Goal: Communication & Community: Ask a question

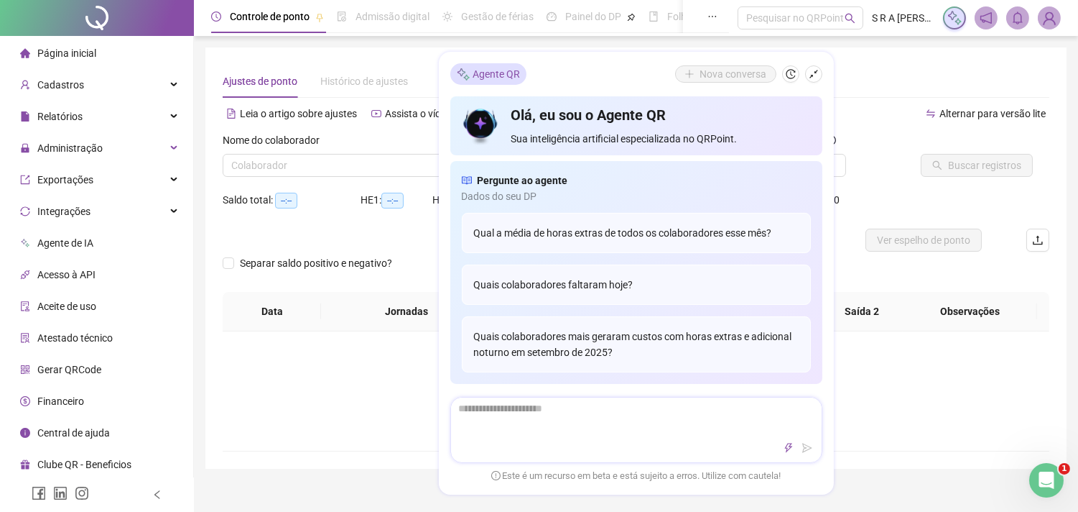
type input "**********"
click at [809, 72] on icon "shrink" at bounding box center [814, 74] width 10 height 10
click at [808, 72] on div "Ajustes de ponto Histórico de ajustes" at bounding box center [636, 81] width 827 height 33
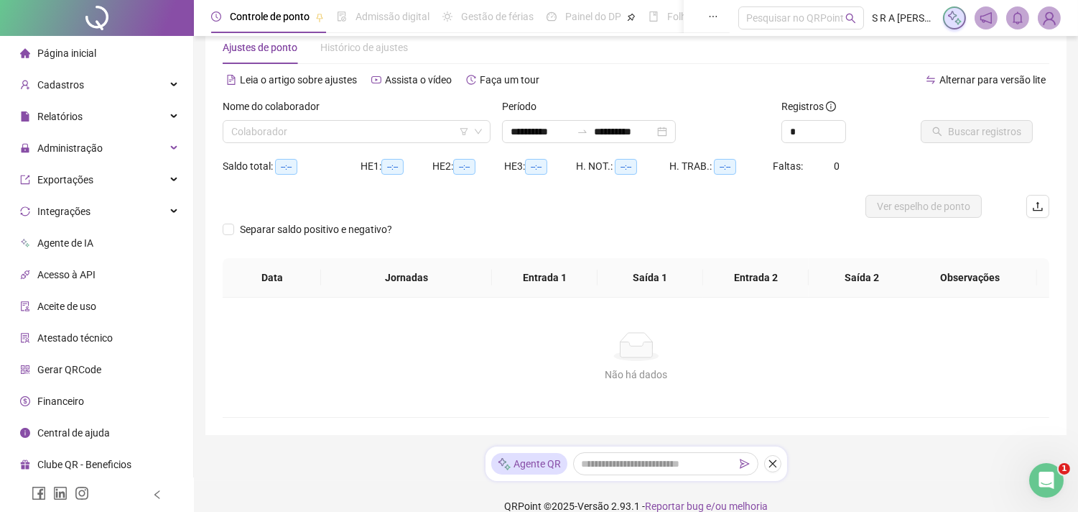
scroll to position [53, 0]
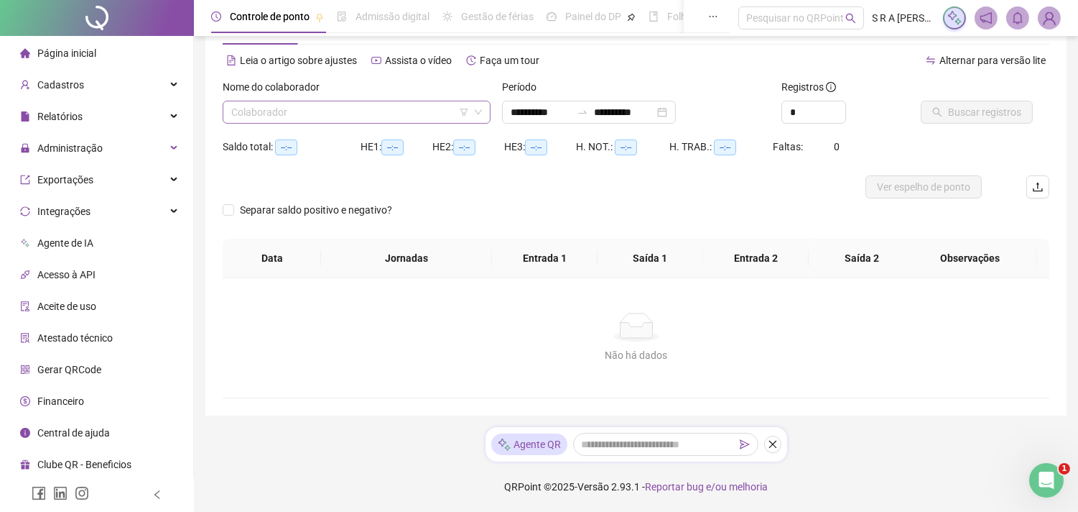
click at [392, 111] on input "search" at bounding box center [350, 112] width 238 height 22
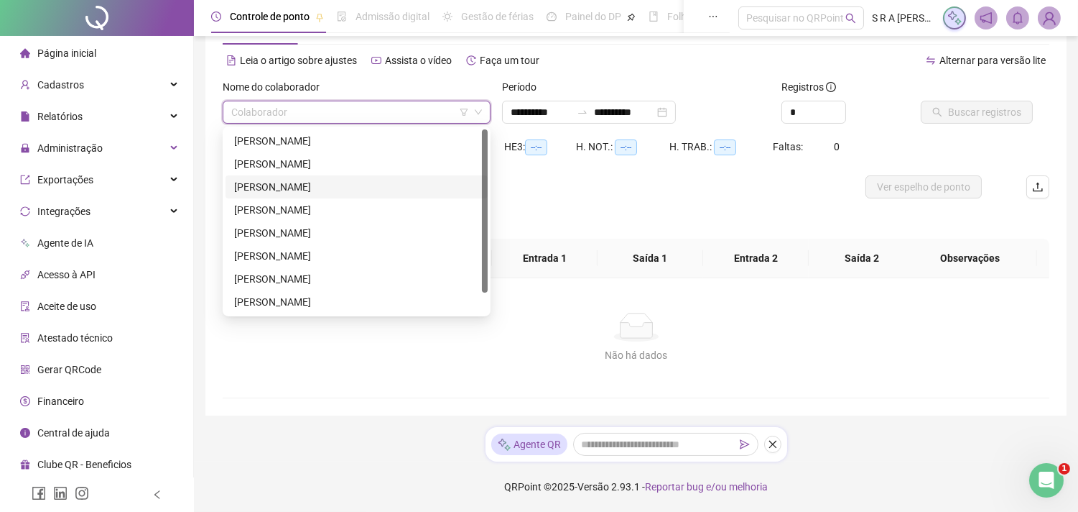
scroll to position [23, 0]
click at [336, 278] on div "[PERSON_NAME]" at bounding box center [356, 279] width 245 height 16
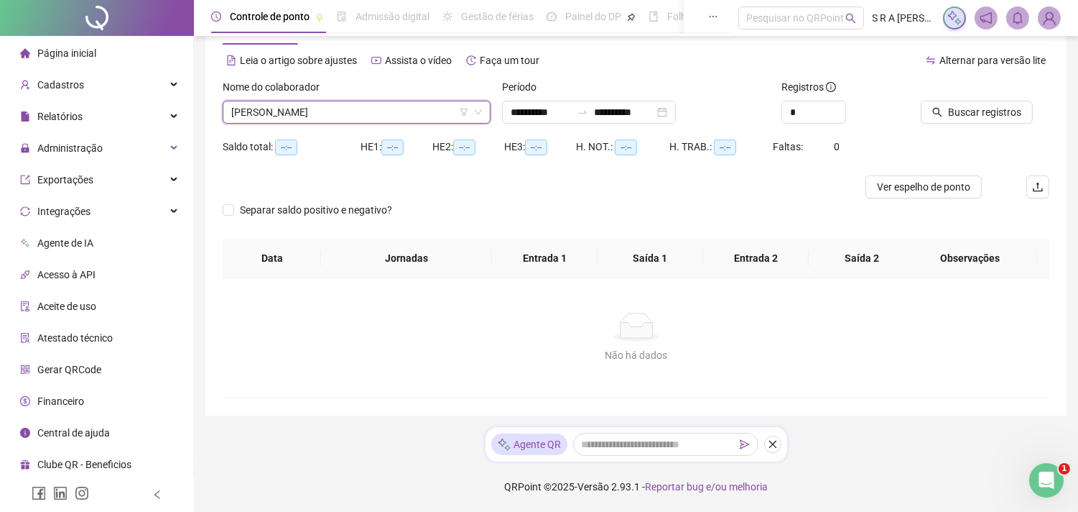
click at [560, 96] on div "Período" at bounding box center [636, 90] width 268 height 22
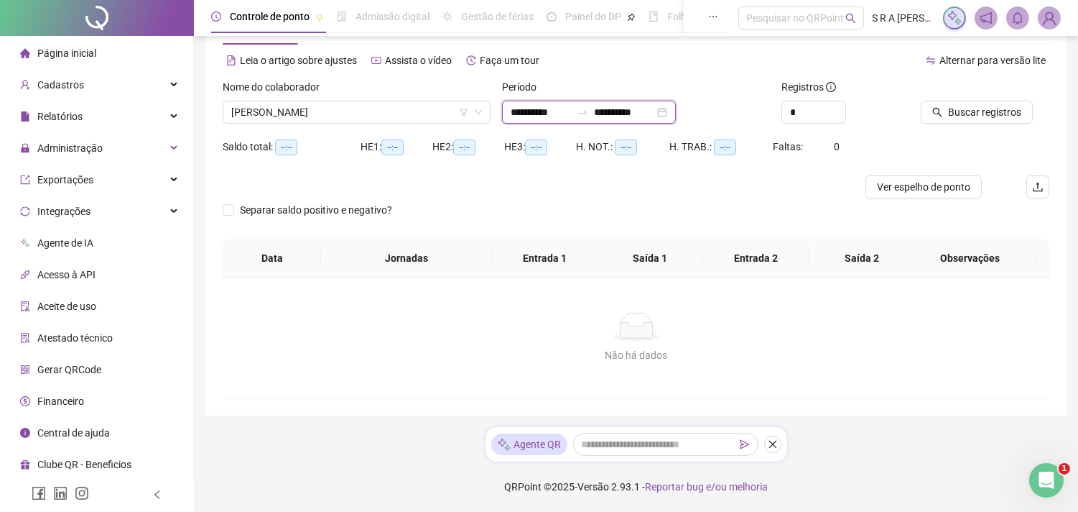
click at [566, 108] on input "**********" at bounding box center [541, 112] width 60 height 16
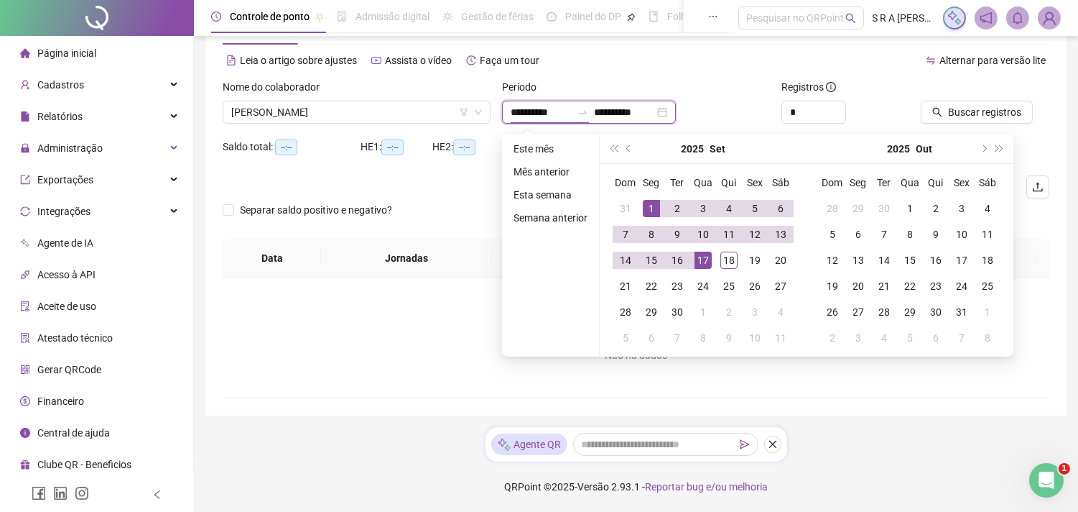
type input "**********"
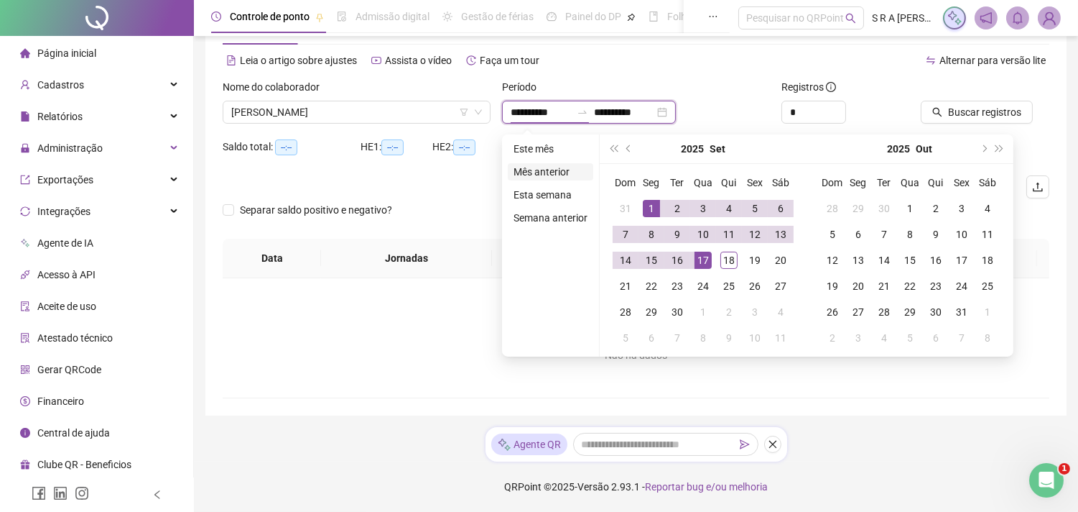
type input "**********"
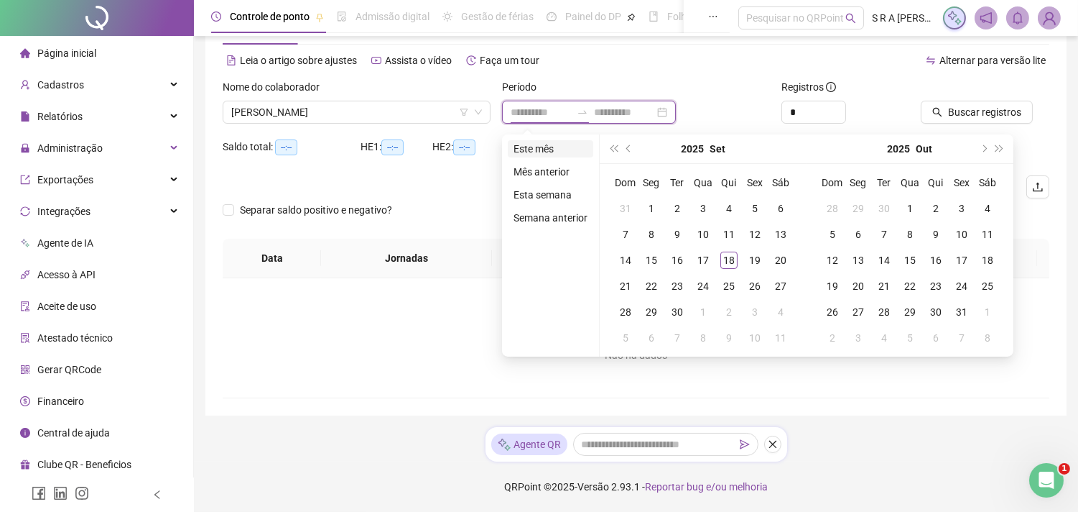
type input "**********"
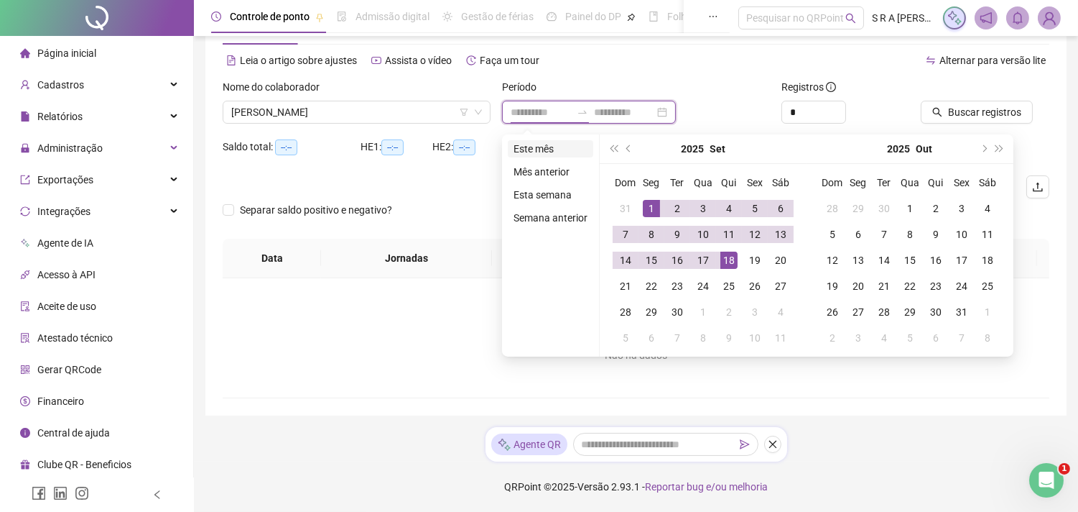
type input "**********"
click at [532, 149] on li "Este mês" at bounding box center [550, 148] width 85 height 17
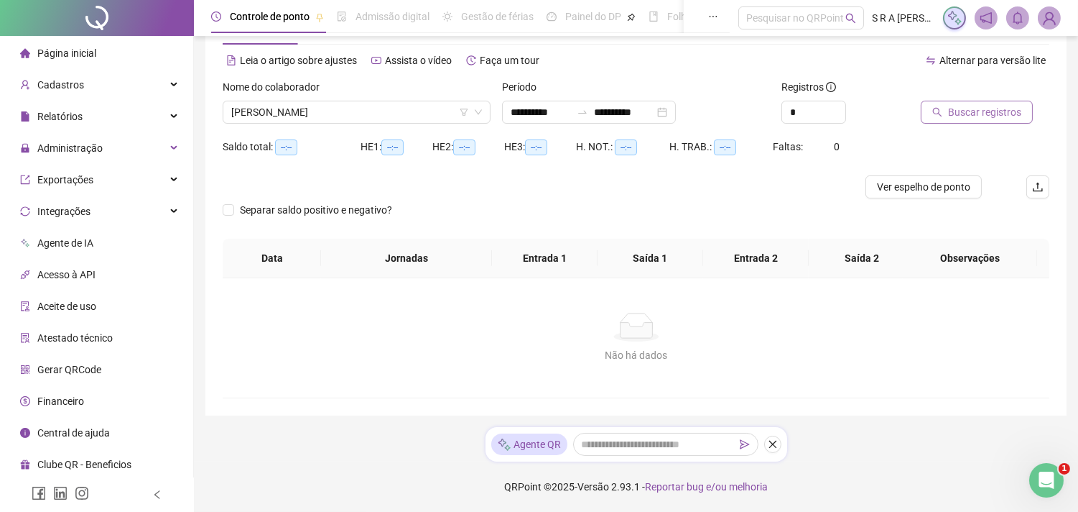
click at [1002, 112] on span "Buscar registros" at bounding box center [984, 112] width 73 height 16
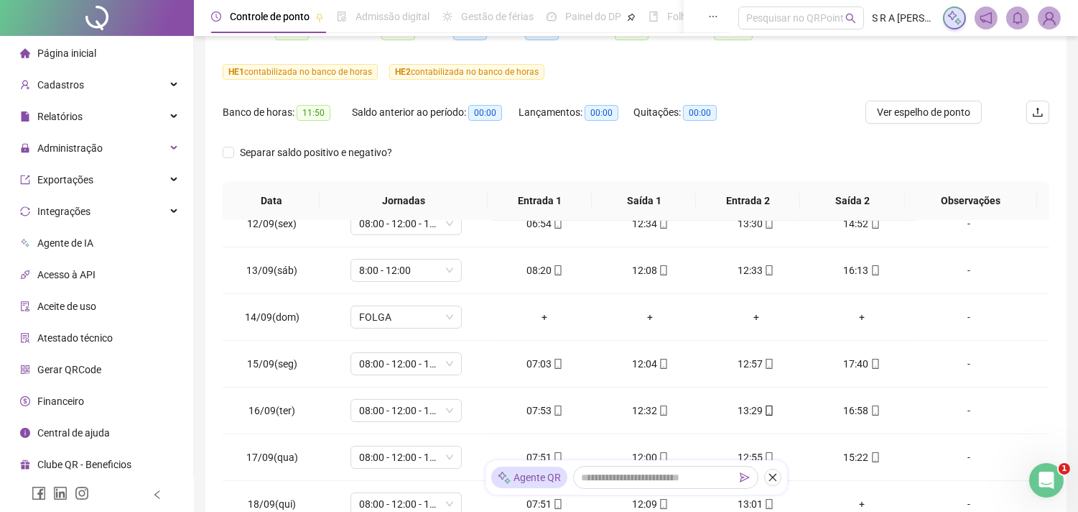
scroll to position [0, 0]
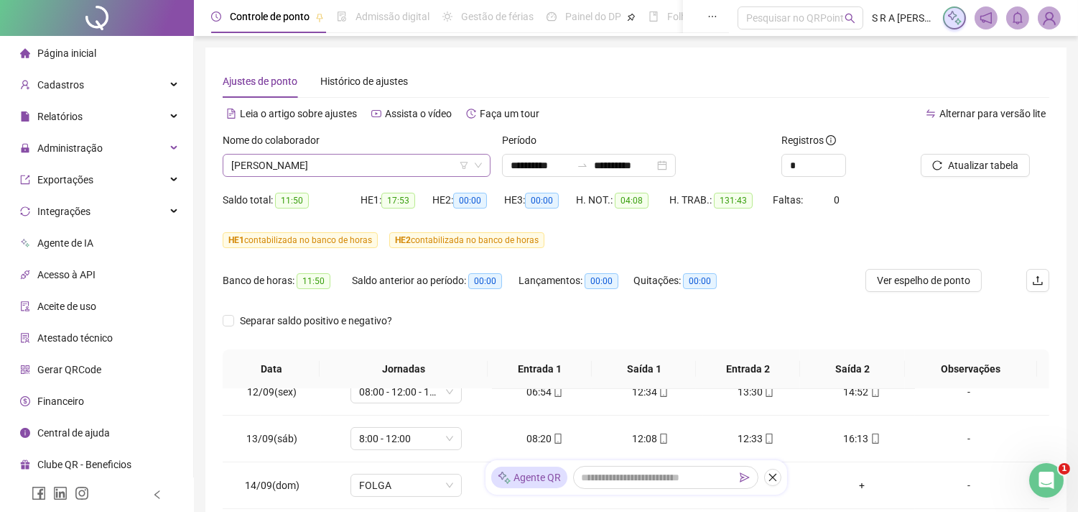
click at [442, 171] on span "[PERSON_NAME]" at bounding box center [356, 165] width 251 height 22
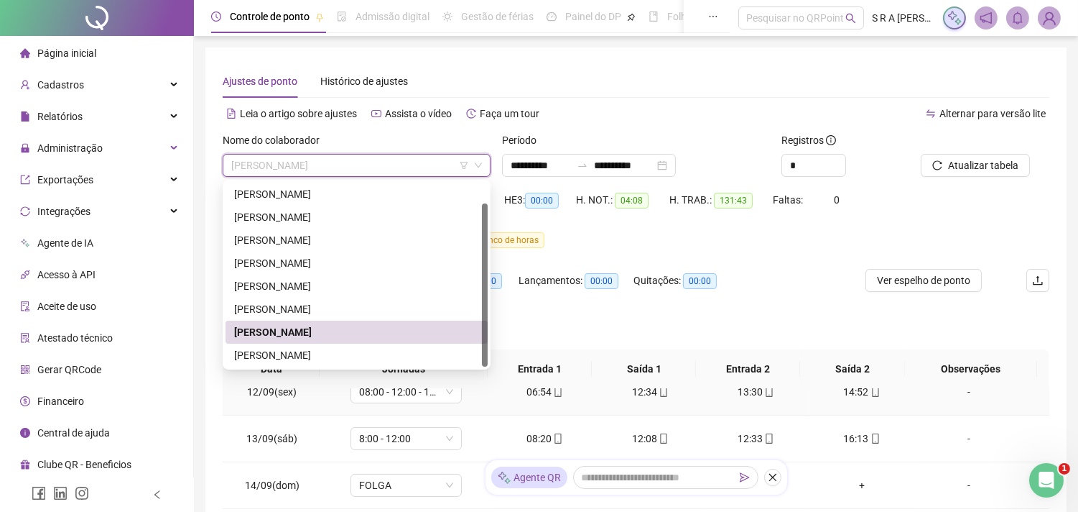
scroll to position [80, 0]
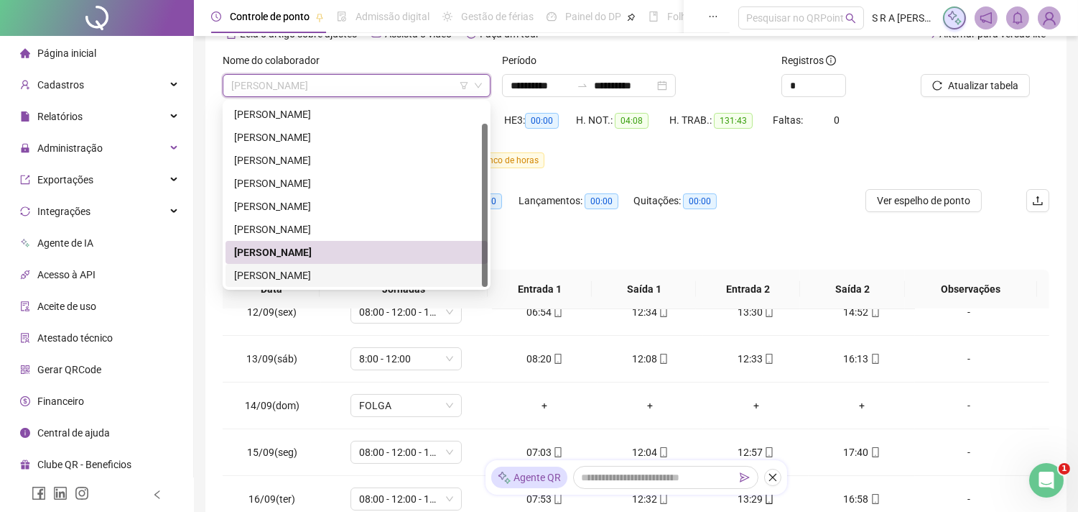
click at [387, 264] on div "[PERSON_NAME]" at bounding box center [357, 275] width 262 height 23
drag, startPoint x: 387, startPoint y: 264, endPoint x: 435, endPoint y: 277, distance: 50.4
click at [387, 264] on div "Separar saldo positivo e negativo?" at bounding box center [326, 249] width 207 height 40
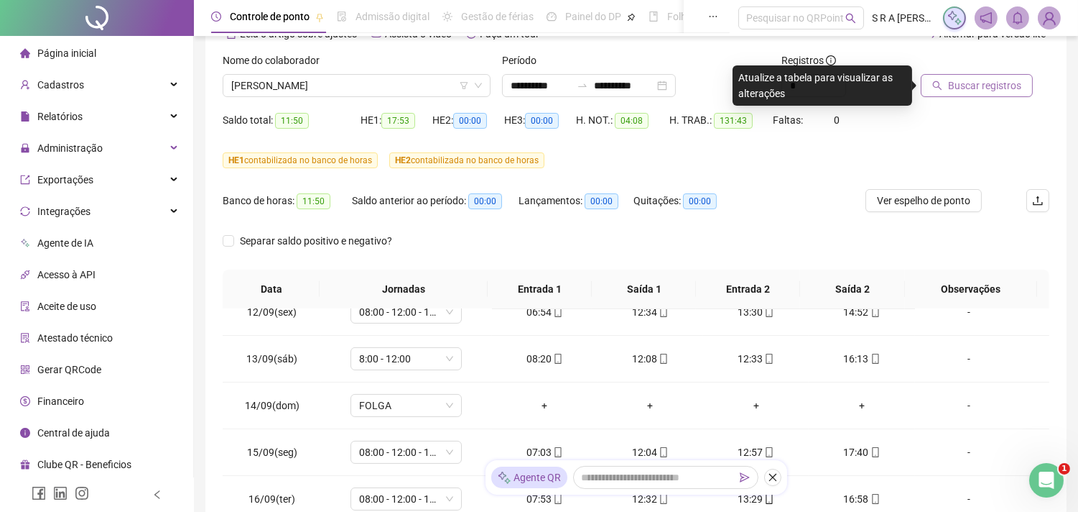
click at [965, 95] on button "Buscar registros" at bounding box center [977, 85] width 112 height 23
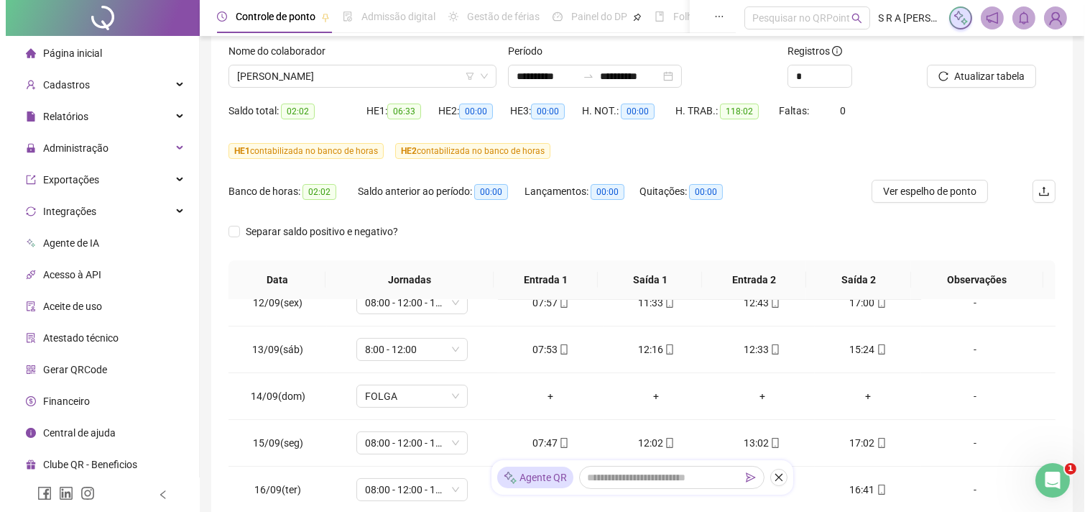
scroll to position [0, 0]
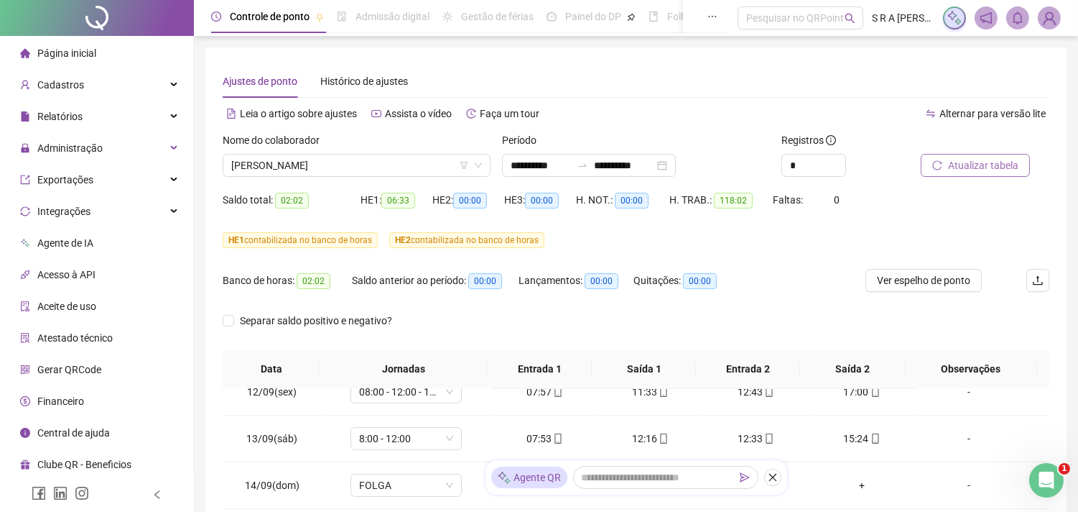
click at [931, 163] on button "Atualizar tabela" at bounding box center [975, 165] width 109 height 23
click at [412, 166] on span "[PERSON_NAME]" at bounding box center [356, 165] width 251 height 22
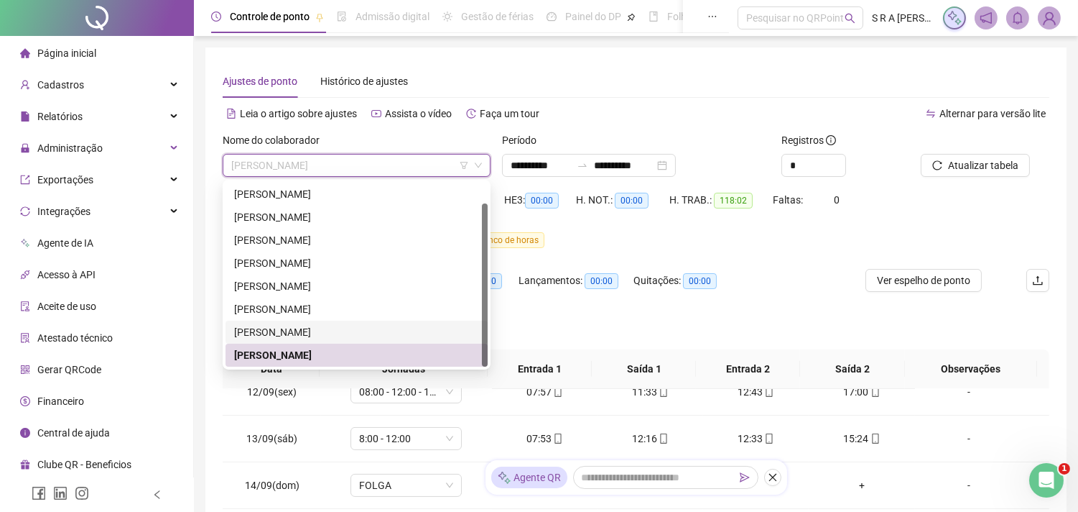
click at [355, 328] on div "[PERSON_NAME]" at bounding box center [356, 332] width 245 height 16
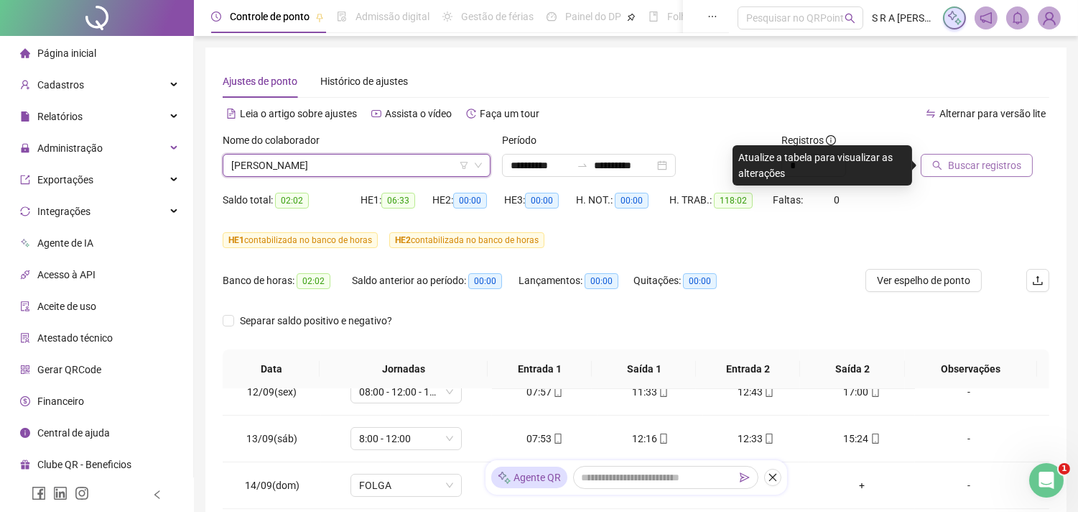
click at [969, 174] on button "Buscar registros" at bounding box center [977, 165] width 112 height 23
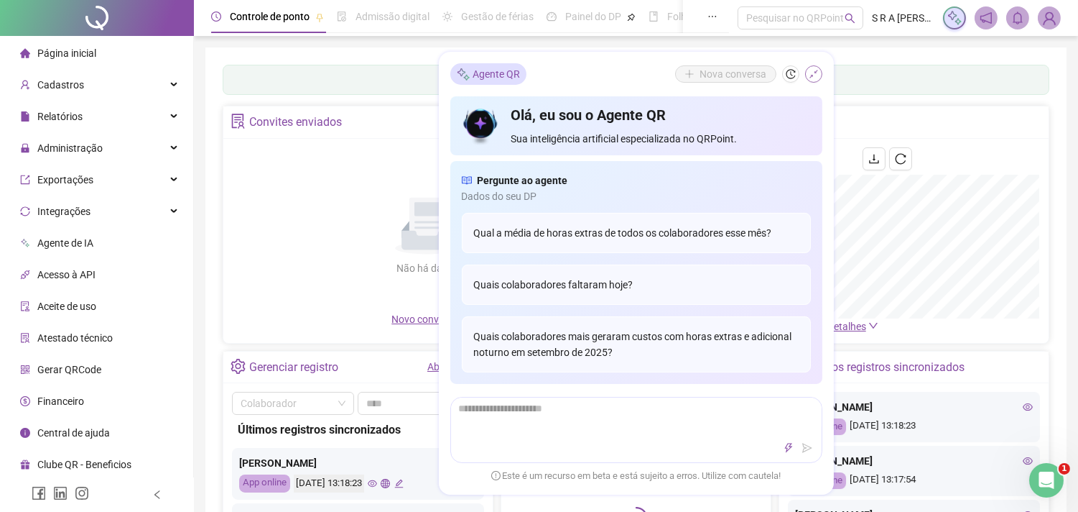
click at [810, 73] on icon "shrink" at bounding box center [814, 74] width 10 height 10
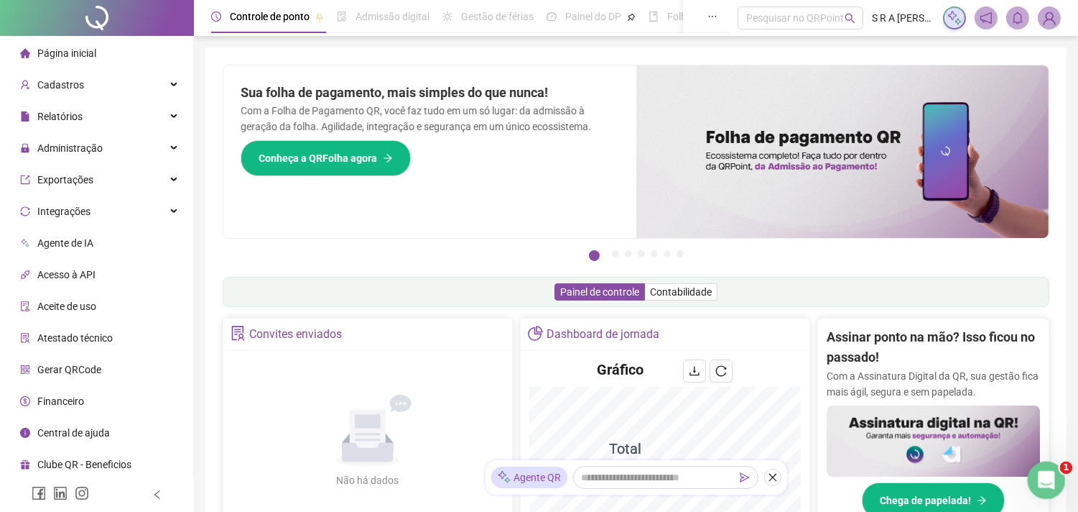
click at [1038, 475] on icon "Abertura do Messenger da Intercom" at bounding box center [1045, 478] width 24 height 24
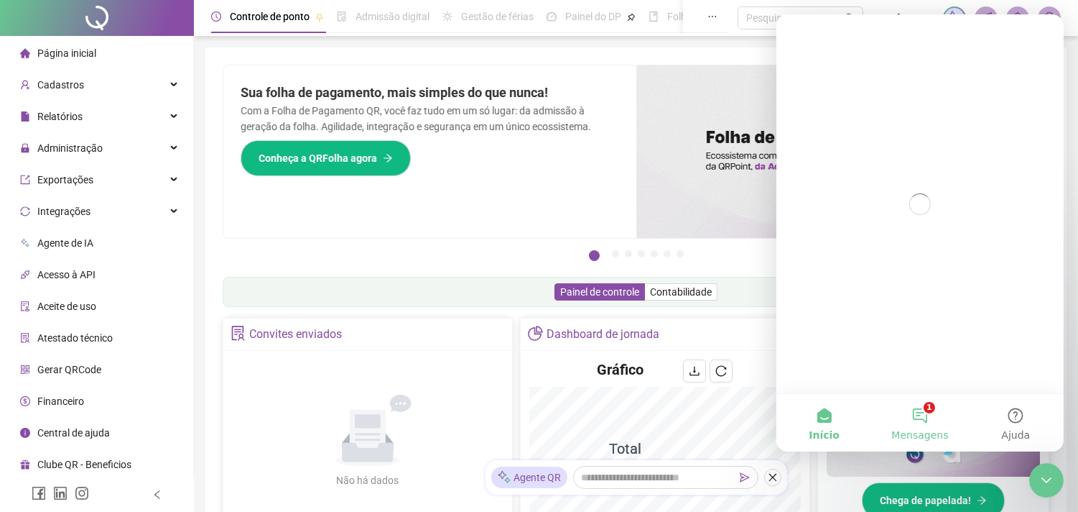
click at [892, 430] on button "1 Mensagens" at bounding box center [920, 422] width 96 height 57
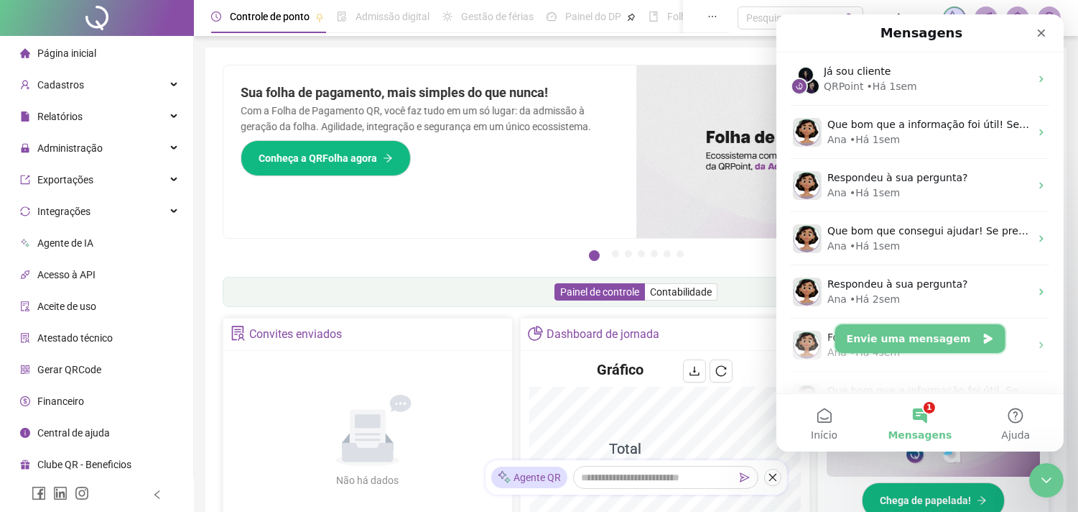
click at [912, 338] on button "Envie uma mensagem" at bounding box center [920, 338] width 170 height 29
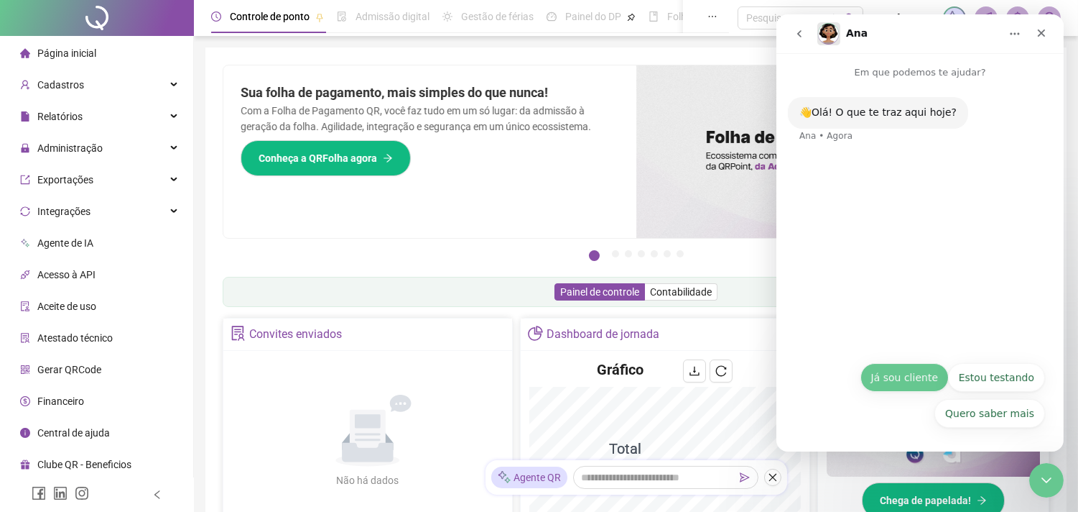
click at [930, 379] on button "Já sou cliente" at bounding box center [904, 377] width 88 height 29
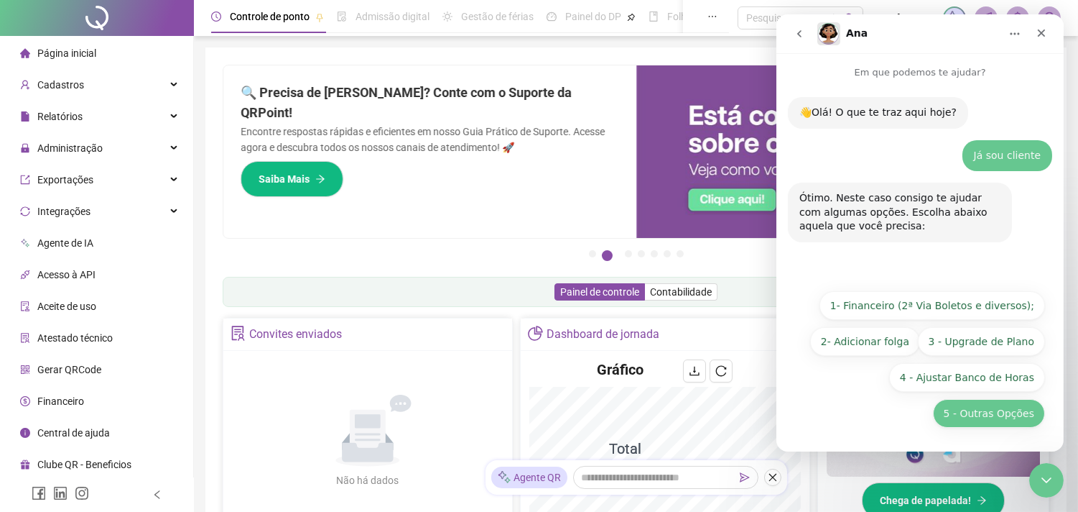
click at [982, 412] on button "5 - Outras Opções" at bounding box center [989, 413] width 112 height 29
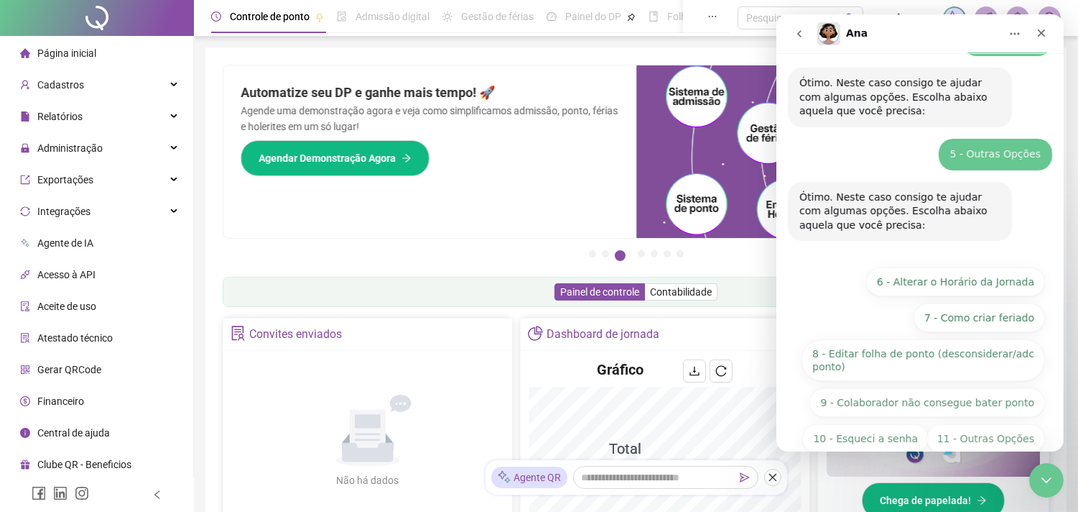
scroll to position [140, 0]
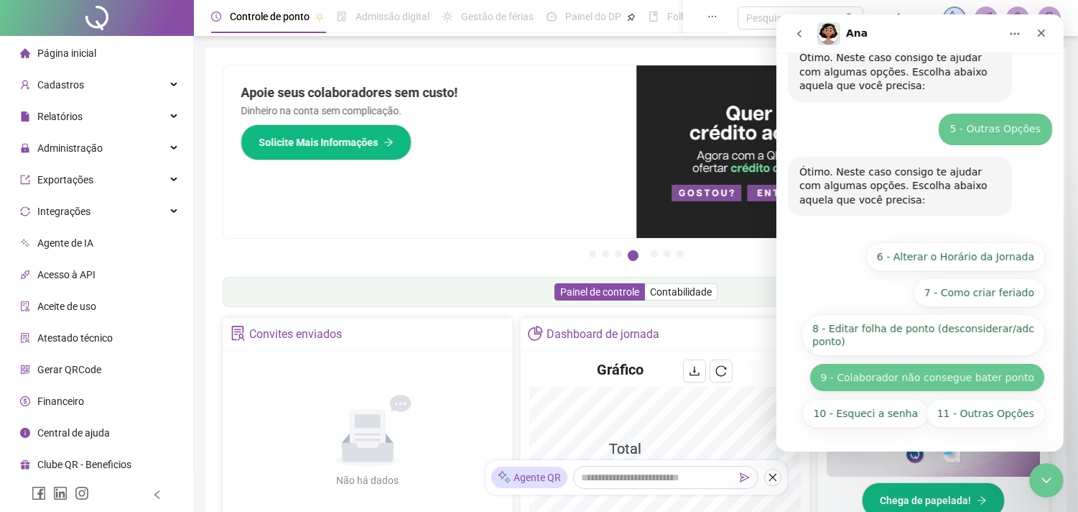
click at [928, 376] on button "9 - Colaborador não consegue bater ponto" at bounding box center [927, 377] width 236 height 29
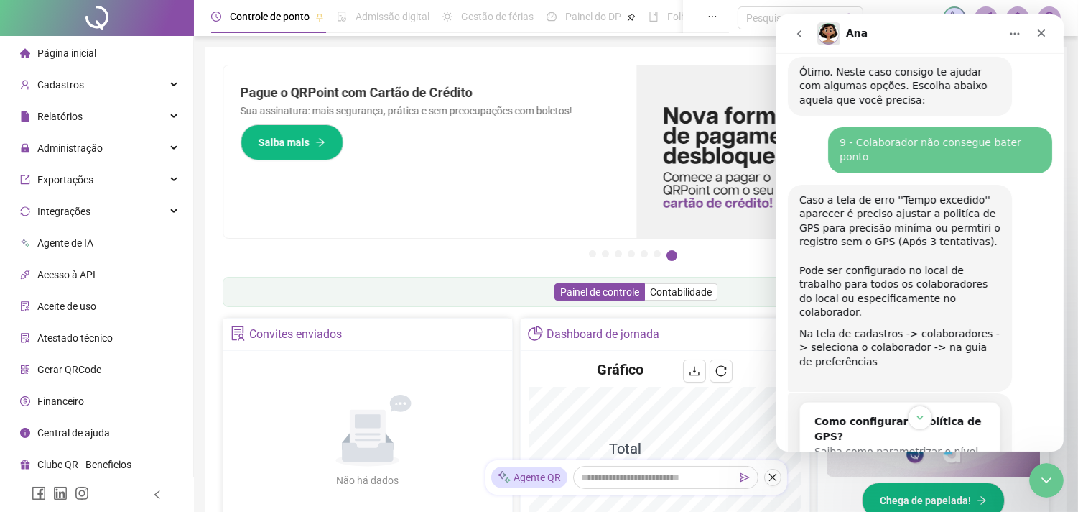
scroll to position [319, 0]
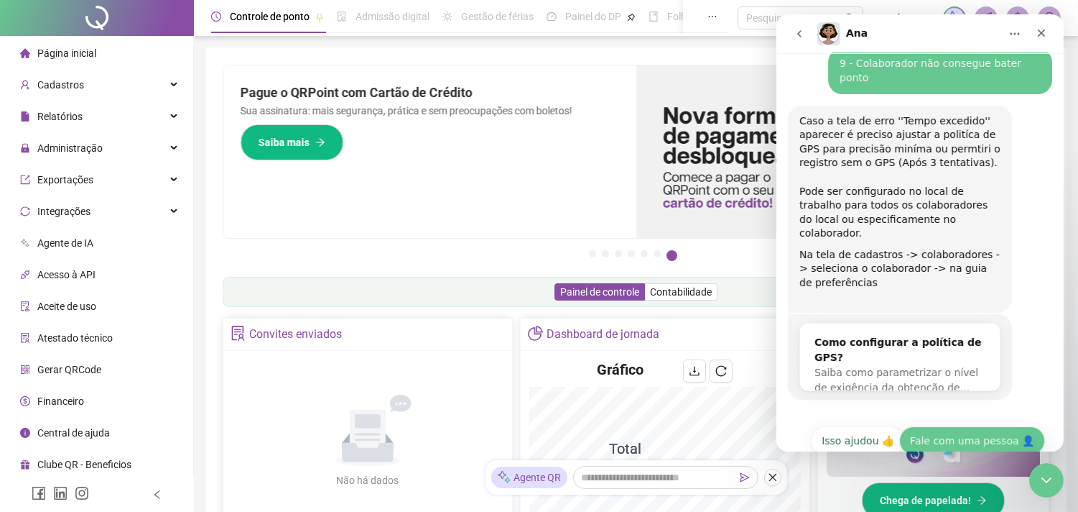
click at [951, 426] on button "Fale com uma pessoa 👤" at bounding box center [972, 440] width 146 height 29
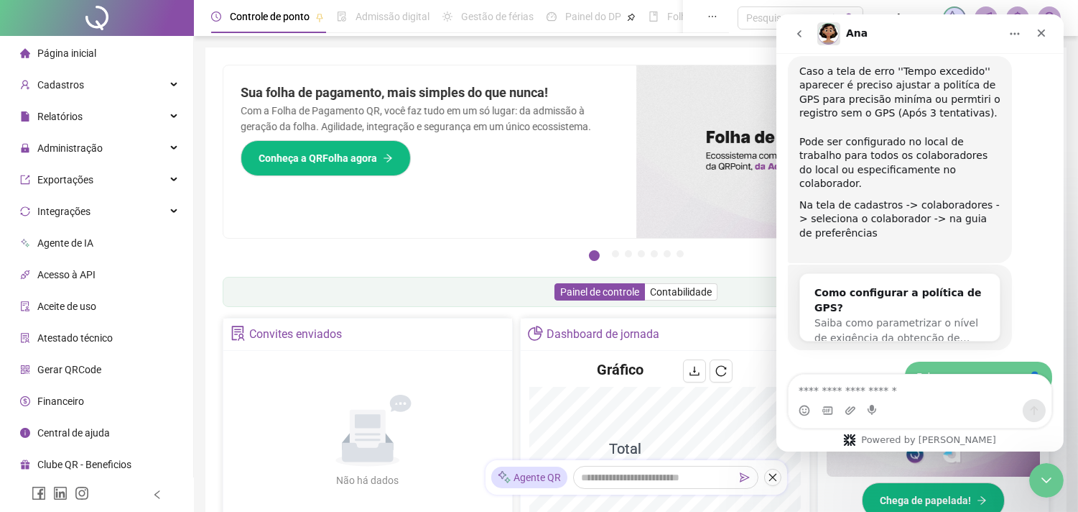
scroll to position [432, 0]
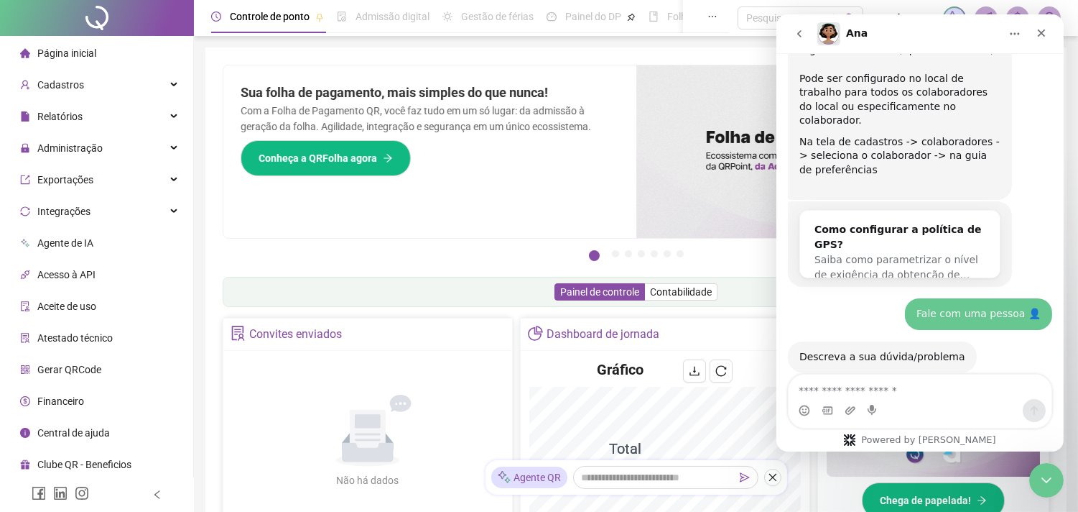
click at [944, 392] on textarea "Envie uma mensagem..." at bounding box center [919, 386] width 263 height 24
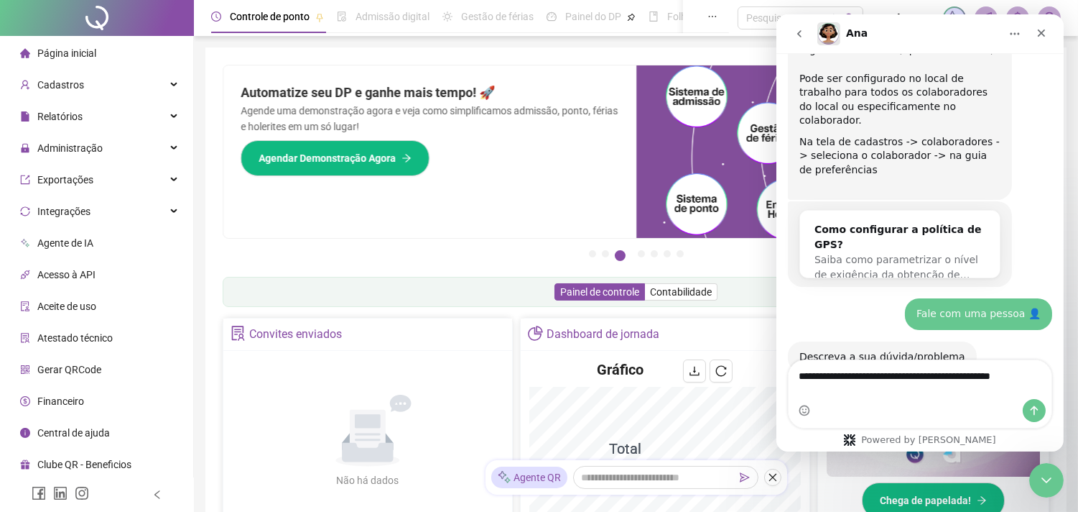
scroll to position [446, 0]
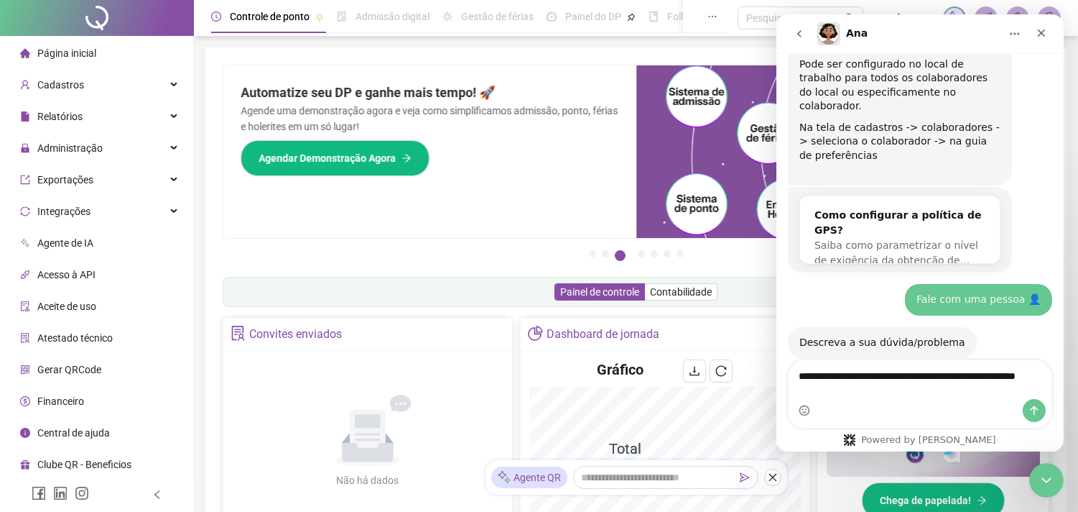
type textarea "**********"
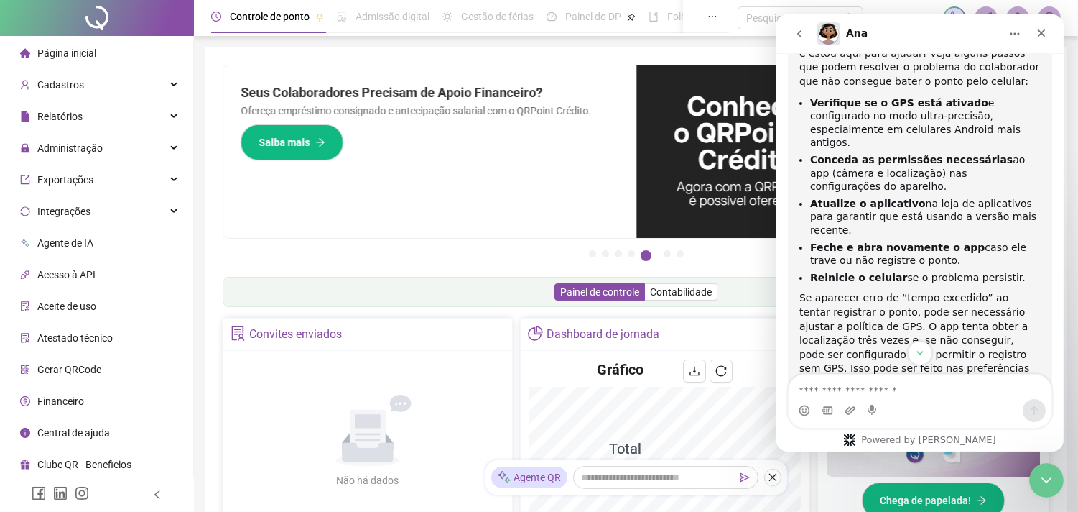
scroll to position [930, 0]
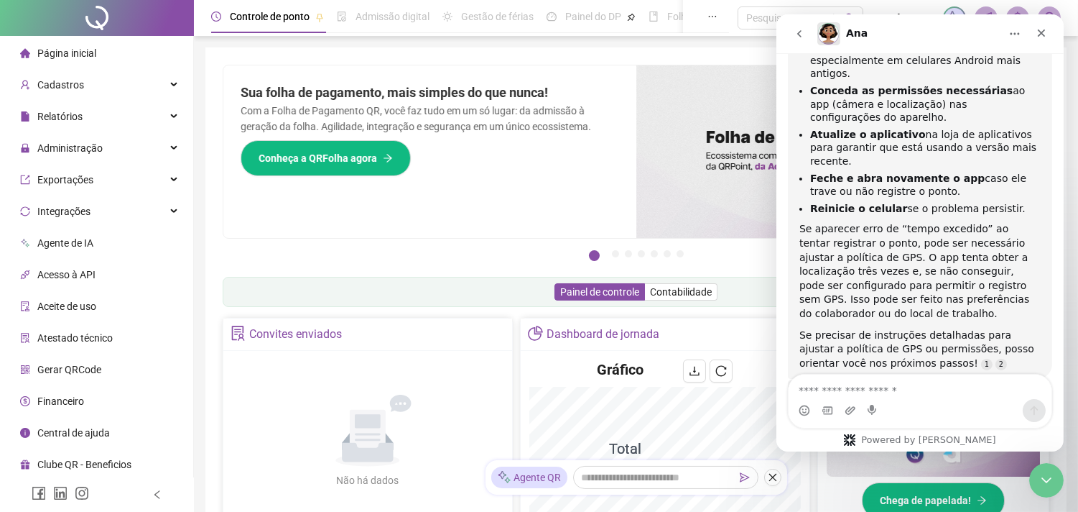
type textarea "*"
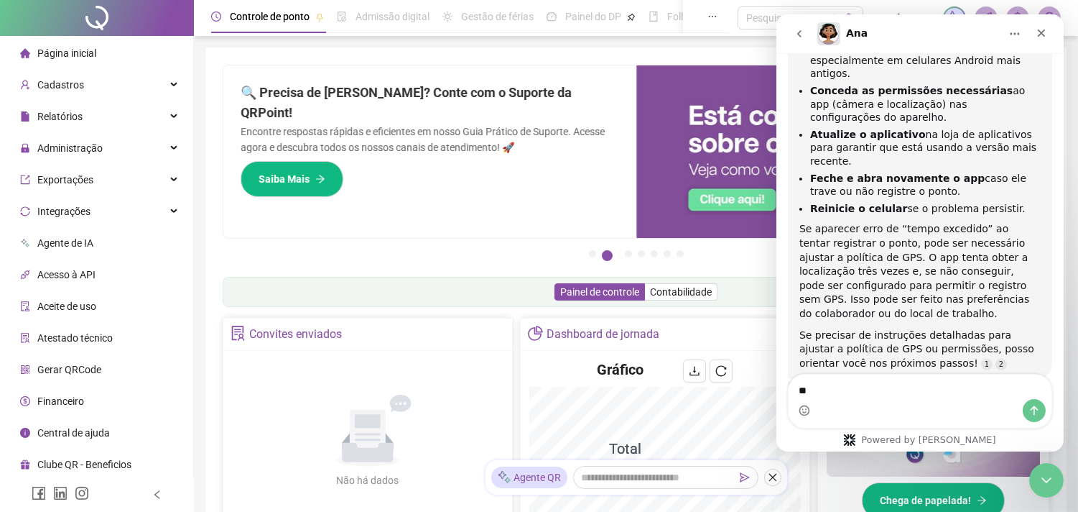
type textarea "*"
type textarea "***"
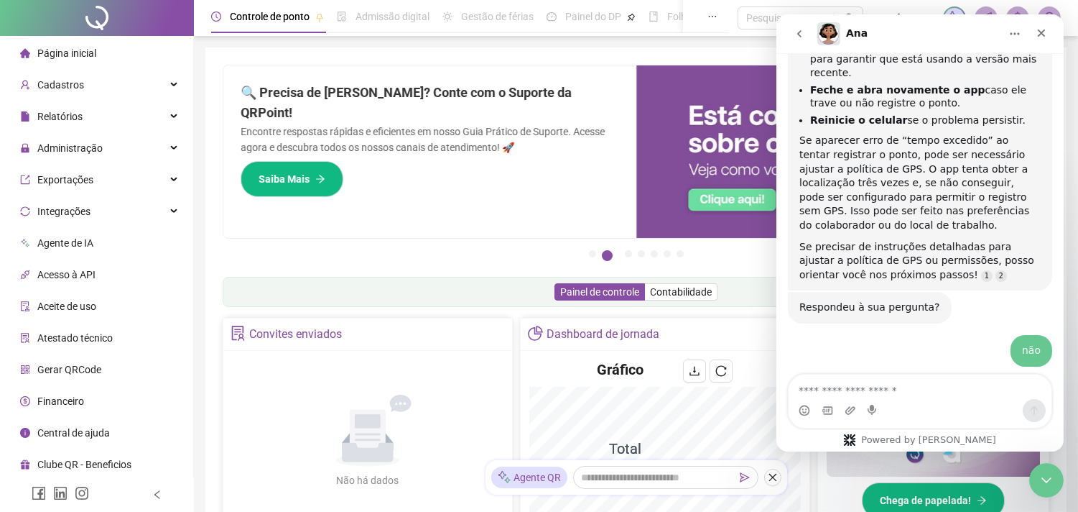
scroll to position [1086, 0]
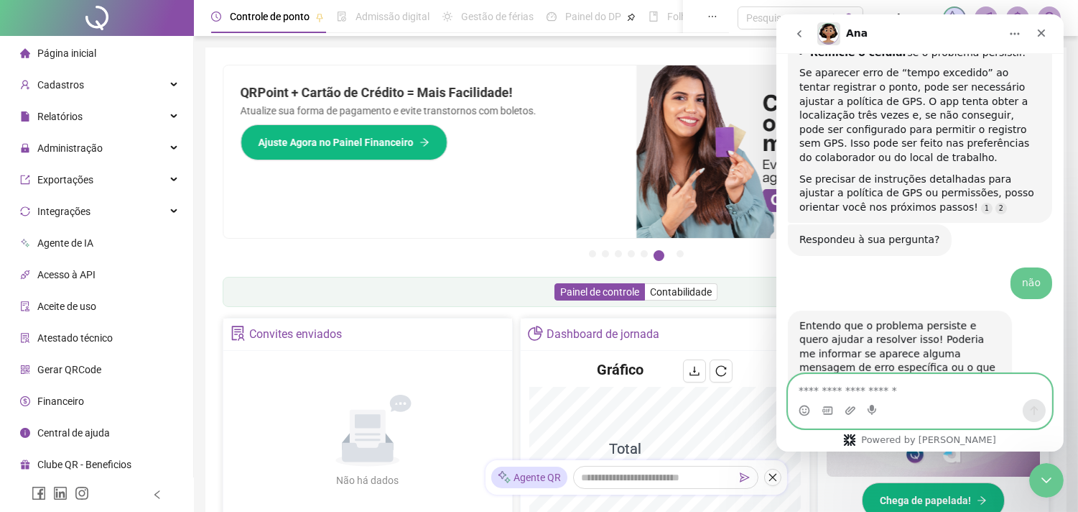
click at [873, 389] on textarea "Envie uma mensagem..." at bounding box center [919, 386] width 263 height 24
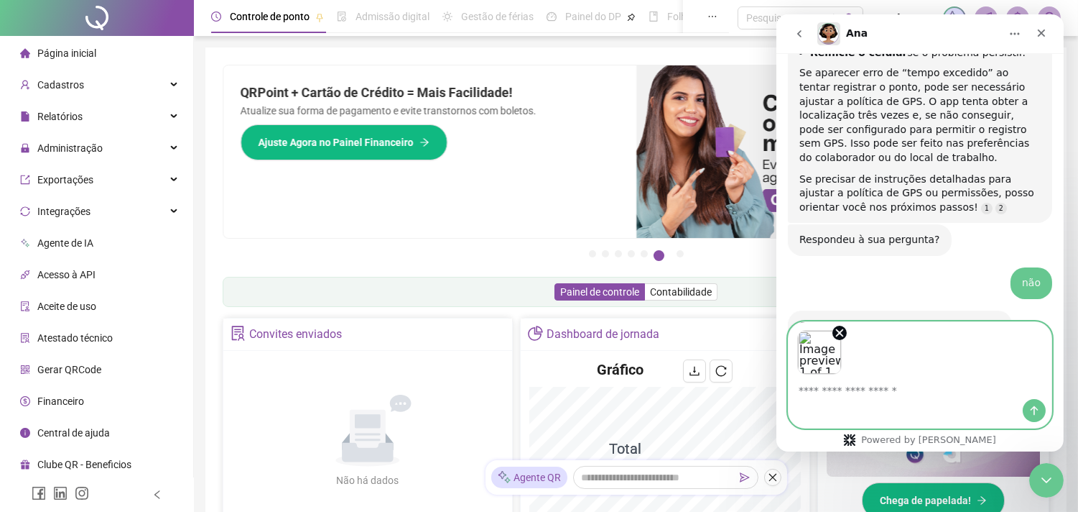
scroll to position [1139, 0]
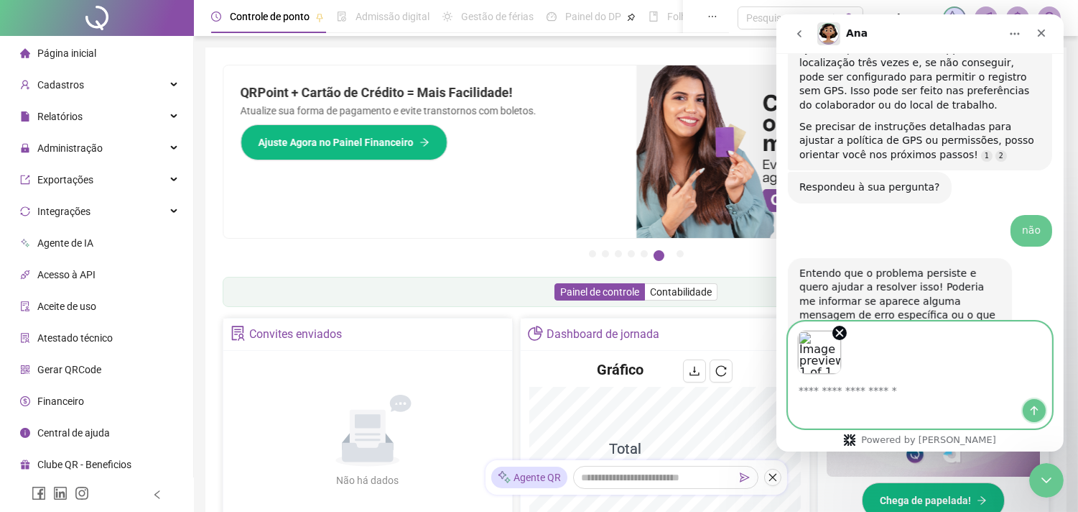
click at [1026, 414] on button "Enviar uma mensagem" at bounding box center [1033, 410] width 23 height 23
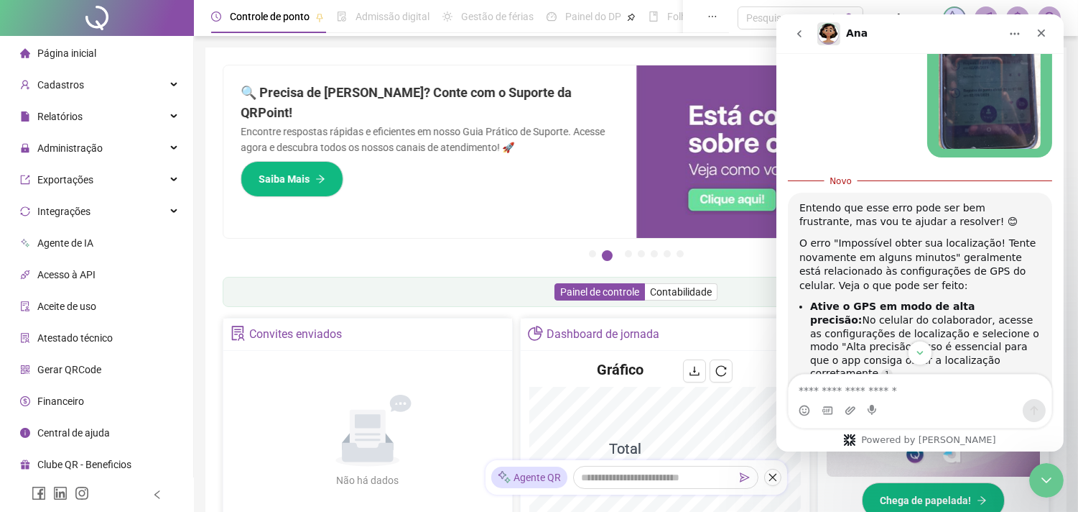
scroll to position [1602, 0]
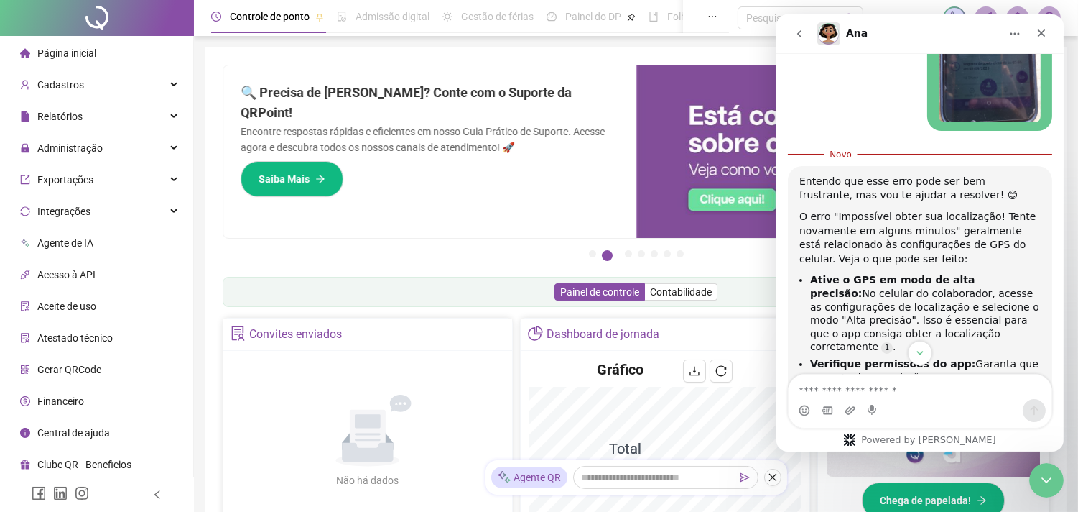
click at [832, 210] on div "O erro "Impossível obter sua localização! Tente novamente em alguns minutos" ge…" at bounding box center [919, 238] width 241 height 56
click at [854, 211] on div "O erro "Impossível obter sua localização! Tente novamente em alguns minutos" ge…" at bounding box center [919, 239] width 241 height 56
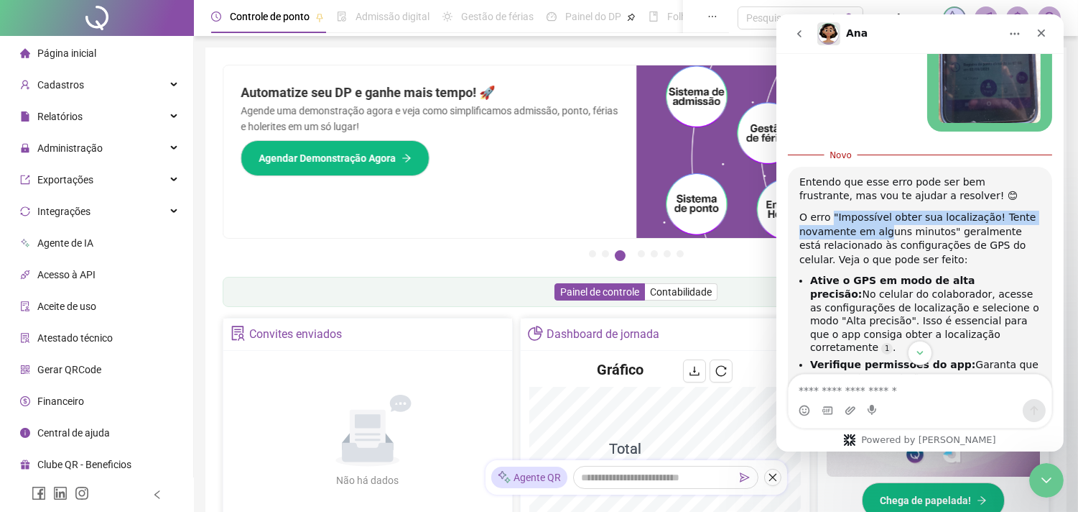
drag, startPoint x: 831, startPoint y: 133, endPoint x: 882, endPoint y: 148, distance: 53.9
click at [875, 211] on div "O erro "Impossível obter sua localização! Tente novamente em alguns minutos" ge…" at bounding box center [919, 239] width 241 height 56
click at [918, 211] on div "O erro "Impossível obter sua localização! Tente novamente em alguns minutos" ge…" at bounding box center [919, 239] width 241 height 56
click at [905, 211] on div "O erro "Impossível obter sua localização! Tente novamente em alguns minutos" ge…" at bounding box center [919, 239] width 241 height 56
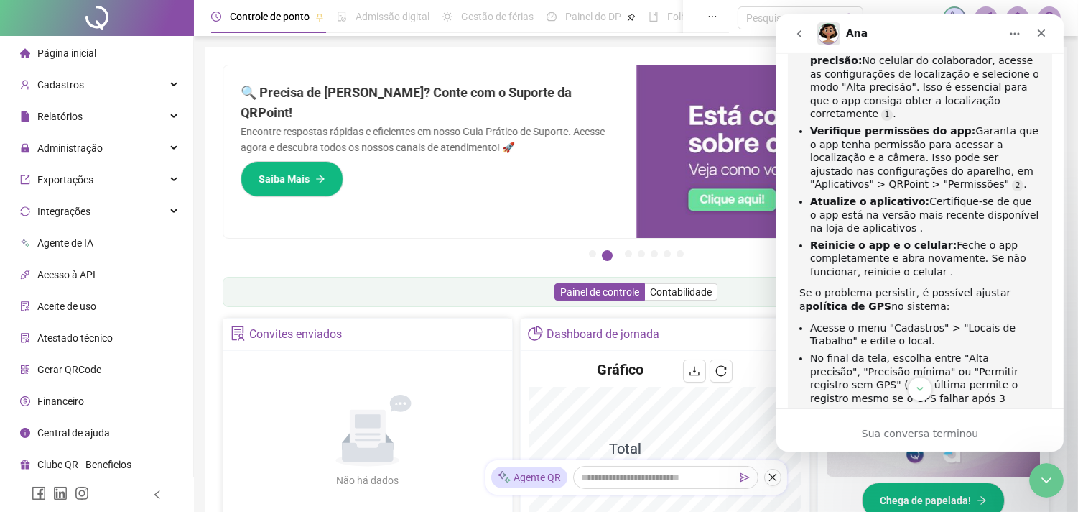
scroll to position [1915, 0]
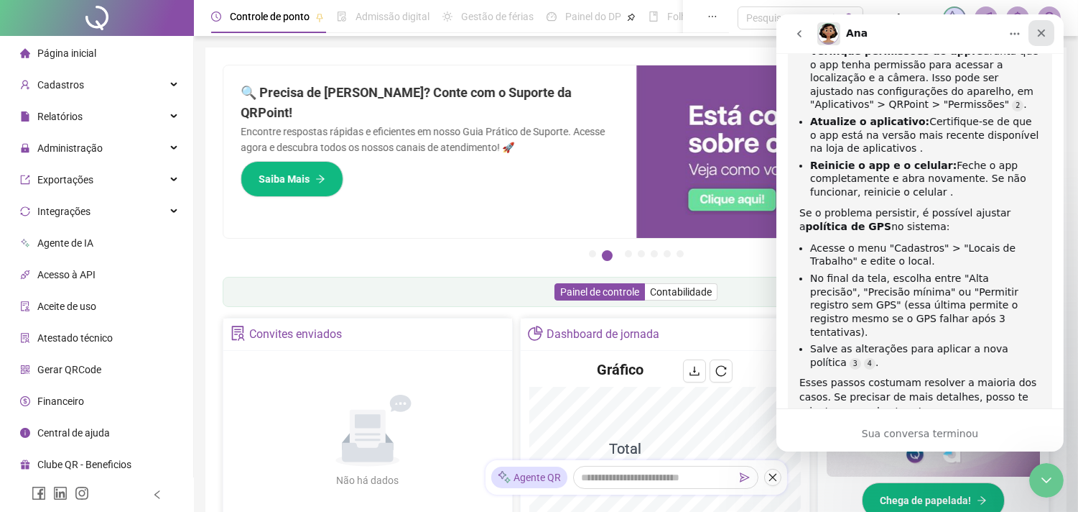
click at [1044, 37] on icon "Fechar" at bounding box center [1040, 32] width 11 height 11
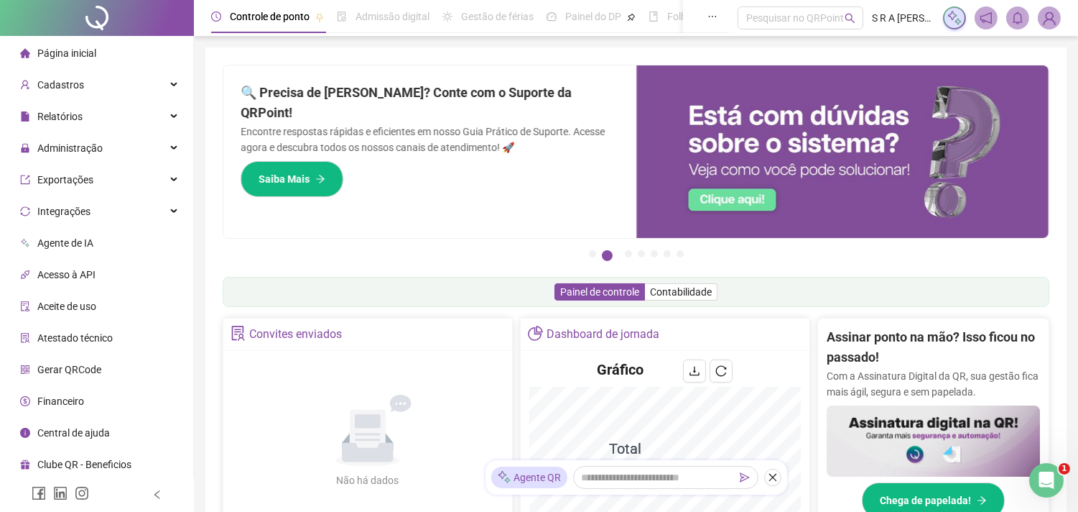
scroll to position [1877, 0]
